Goal: Task Accomplishment & Management: Use online tool/utility

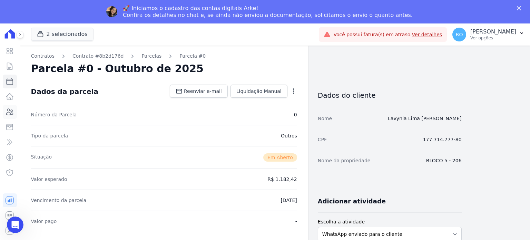
drag, startPoint x: 7, startPoint y: 114, endPoint x: 81, endPoint y: 111, distance: 73.9
click at [7, 114] on icon at bounding box center [10, 112] width 8 height 8
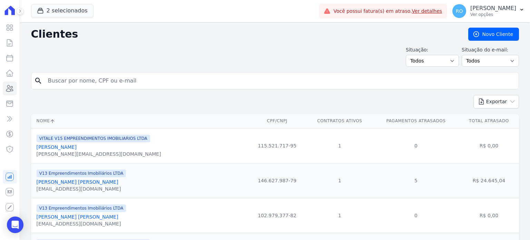
click at [101, 84] on input "search" at bounding box center [280, 81] width 472 height 14
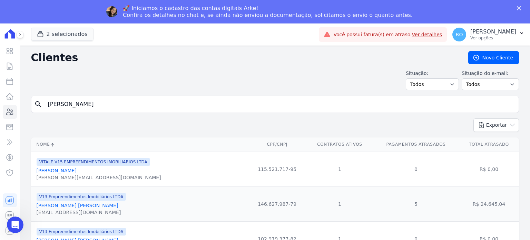
type input "[PERSON_NAME]"
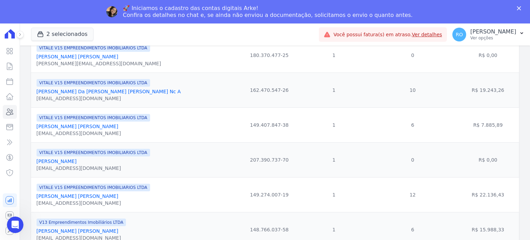
scroll to position [119, 0]
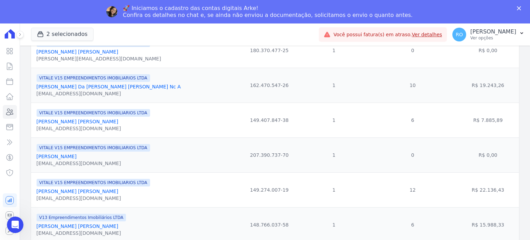
click at [62, 226] on link "[PERSON_NAME] [PERSON_NAME]" at bounding box center [78, 226] width 82 height 6
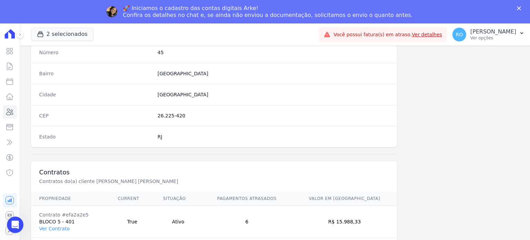
scroll to position [403, 0]
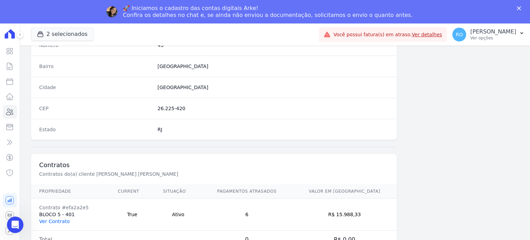
click at [49, 219] on link "Ver Contrato" at bounding box center [54, 221] width 30 height 6
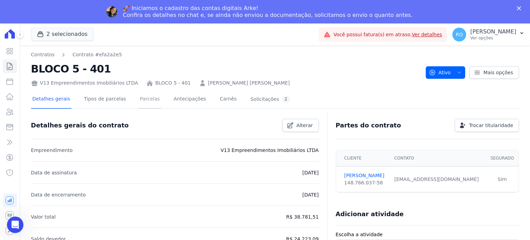
click at [149, 92] on link "Parcelas" at bounding box center [149, 99] width 23 height 18
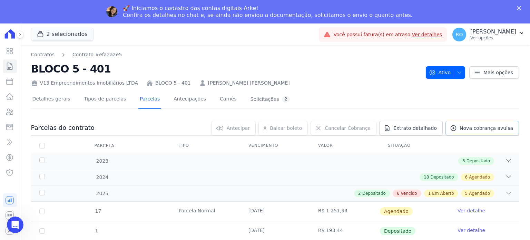
click at [461, 135] on link "Nova cobrança avulsa" at bounding box center [481, 128] width 73 height 14
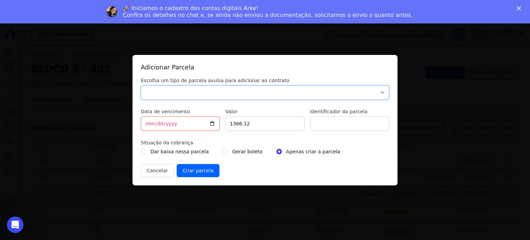
click at [185, 97] on select "Parcela Normal Sinal Caução Intercalada Chaves Pré Chaves Pós Chaves Taxas Quit…" at bounding box center [265, 92] width 248 height 14
select select "others"
click at [141, 85] on select "Parcela Normal Sinal Caução Intercalada Chaves Pré Chaves Pós Chaves Taxas Quit…" at bounding box center [265, 92] width 248 height 14
click at [145, 122] on input "[DATE]" at bounding box center [180, 123] width 79 height 14
type input "[DATE]"
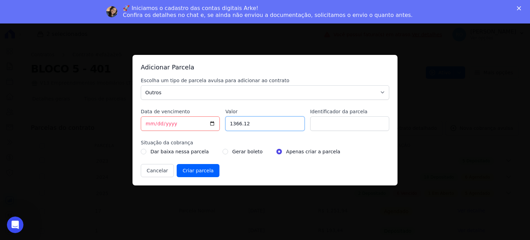
drag, startPoint x: 259, startPoint y: 126, endPoint x: 225, endPoint y: 126, distance: 34.8
click at [225, 126] on div "Escolha um tipo de parcela avulsa para adicionar ao contrato Parcela Normal Sin…" at bounding box center [265, 127] width 248 height 100
type input "908"
type input "ACORDO"
click at [223, 154] on div "Gerar boleto" at bounding box center [243, 151] width 40 height 8
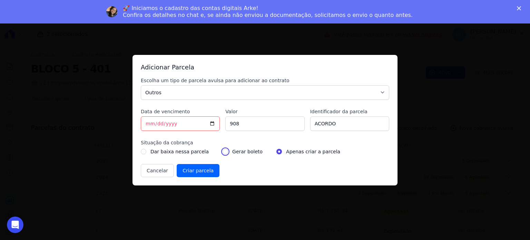
click at [223, 153] on input "radio" at bounding box center [226, 152] width 6 height 6
radio input "true"
click at [194, 169] on input "Criar parcela" at bounding box center [198, 170] width 43 height 13
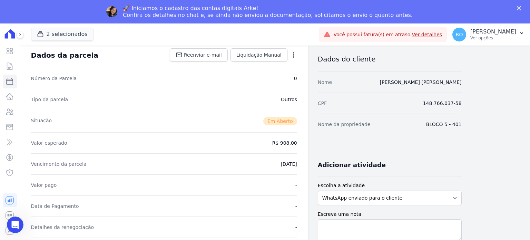
scroll to position [138, 0]
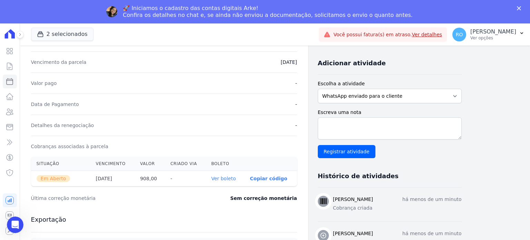
click at [226, 179] on link "Ver boleto" at bounding box center [223, 179] width 24 height 6
